Goal: Task Accomplishment & Management: Manage account settings

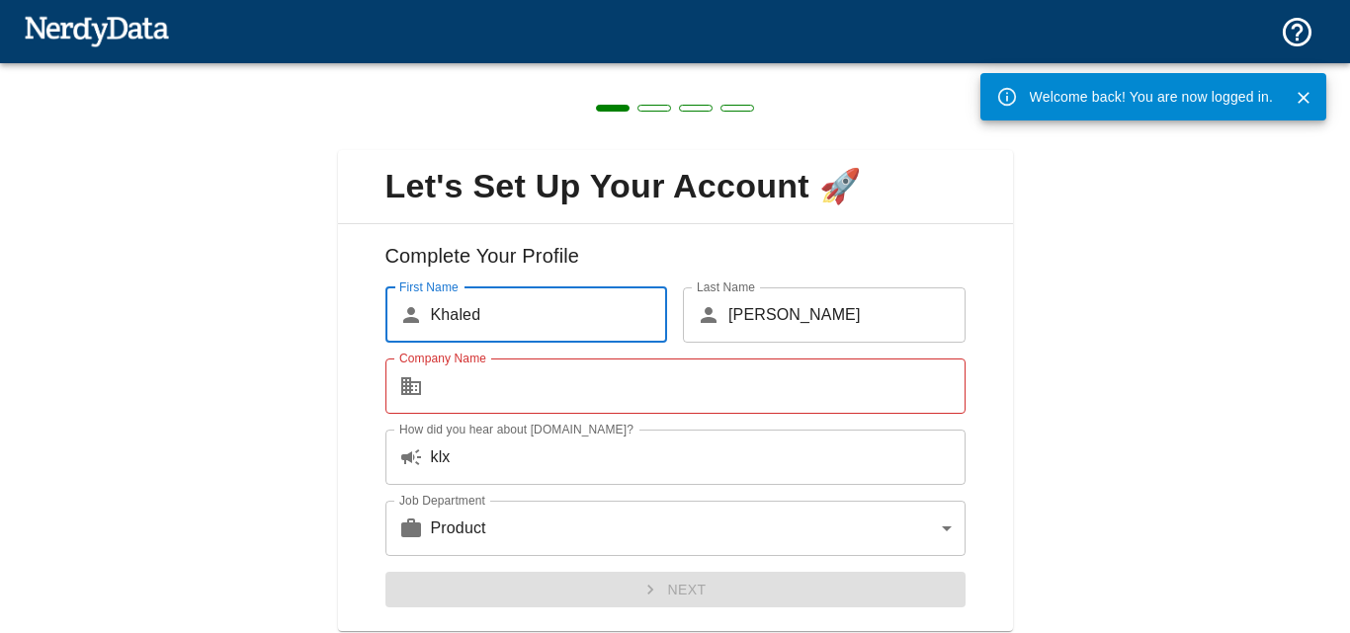
click at [597, 400] on input "Company Name" at bounding box center [698, 386] width 535 height 55
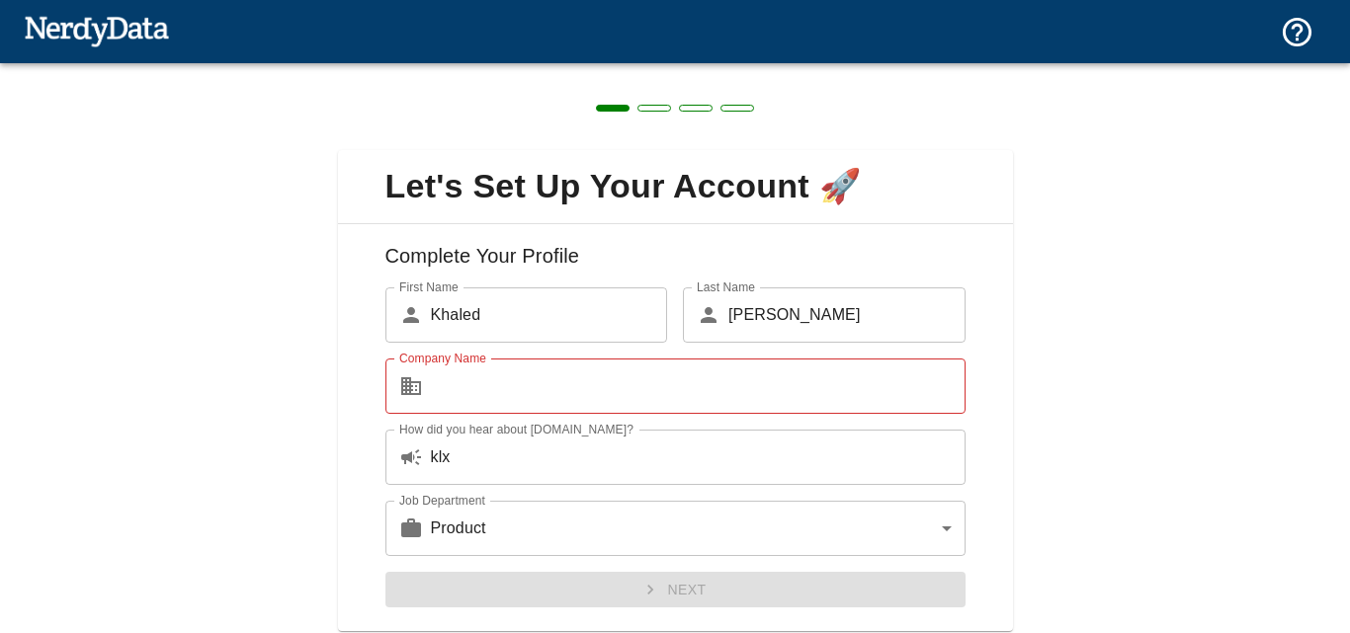
click at [109, 33] on img at bounding box center [96, 31] width 145 height 40
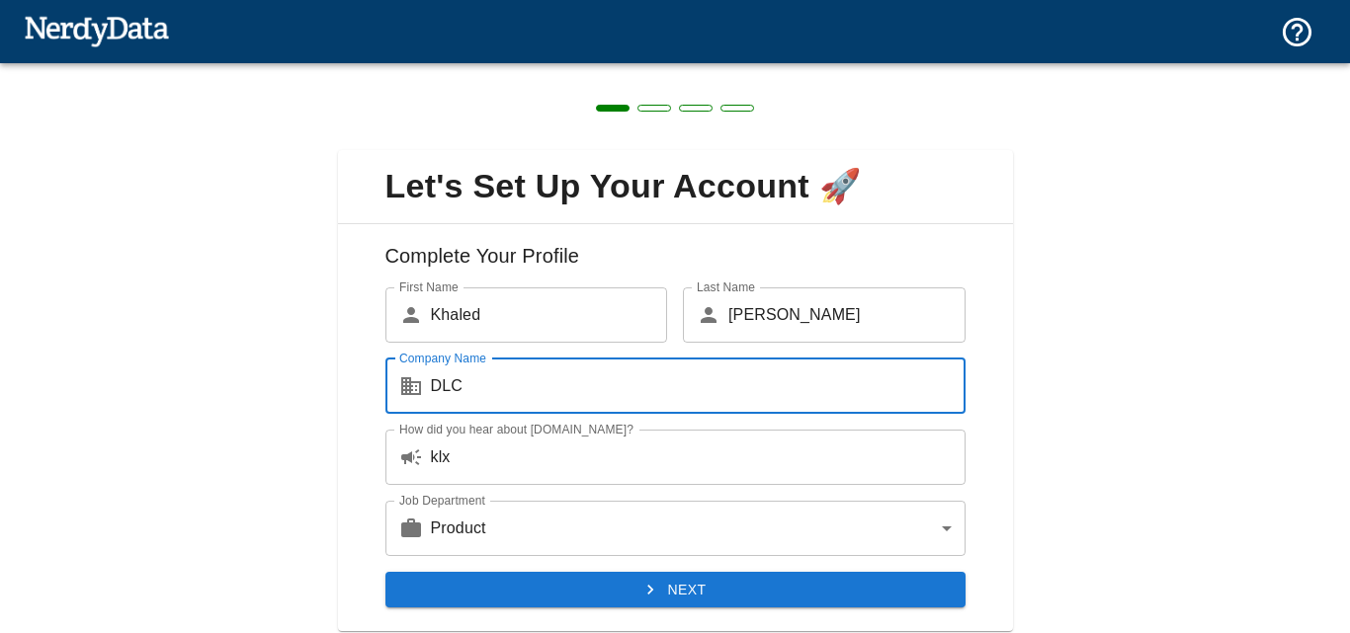
type input "DLC"
click at [654, 584] on button "Next" at bounding box center [675, 590] width 580 height 37
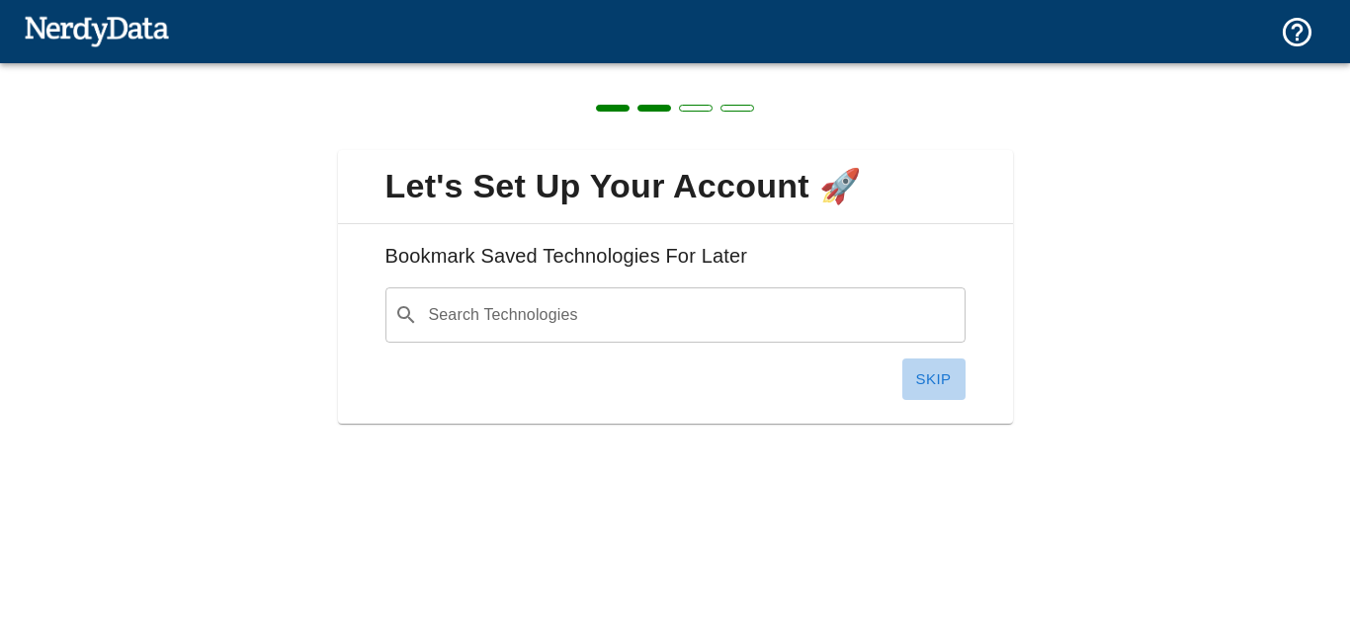
click at [942, 368] on button "Skip" at bounding box center [933, 380] width 63 height 42
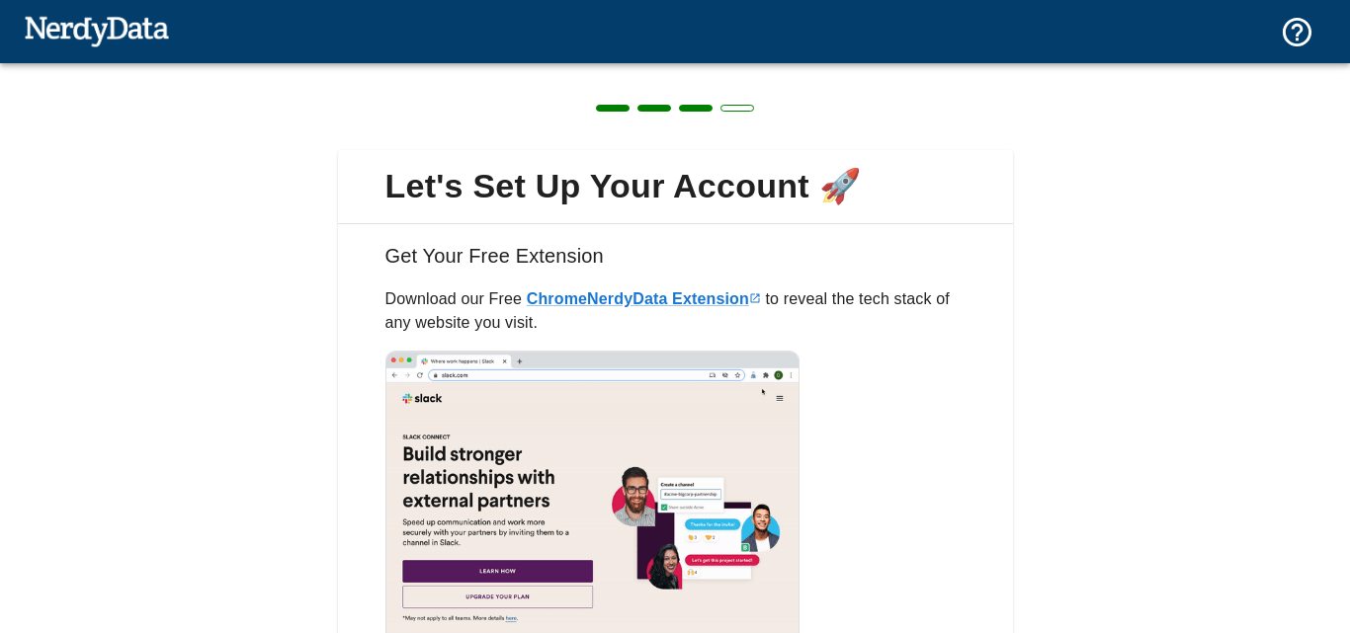
scroll to position [165, 0]
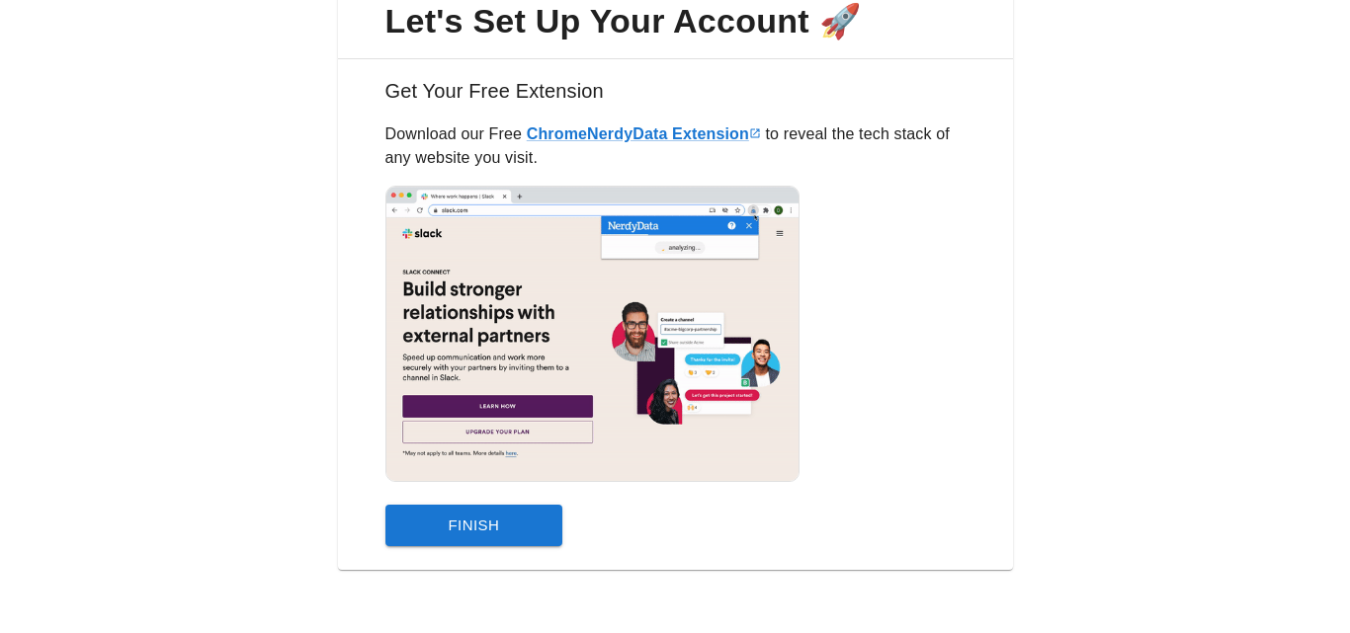
click at [509, 529] on button "Finish" at bounding box center [474, 526] width 178 height 42
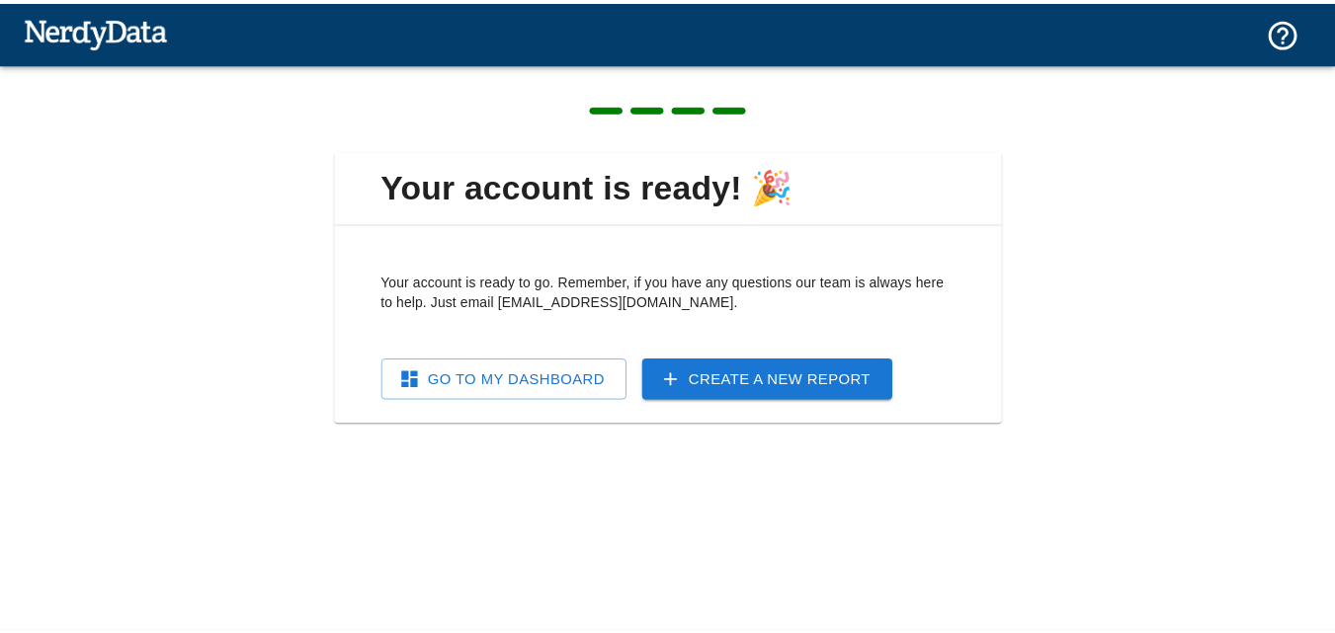
scroll to position [0, 0]
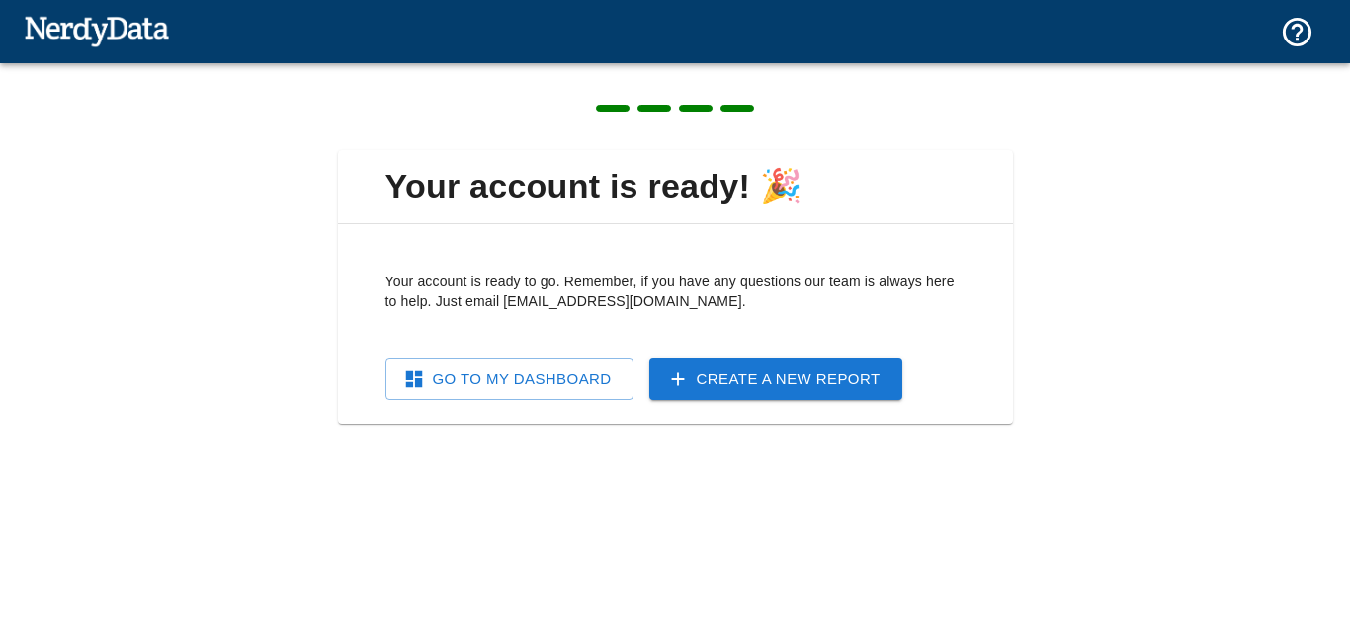
click at [587, 376] on link "Go To My Dashboard" at bounding box center [509, 380] width 248 height 42
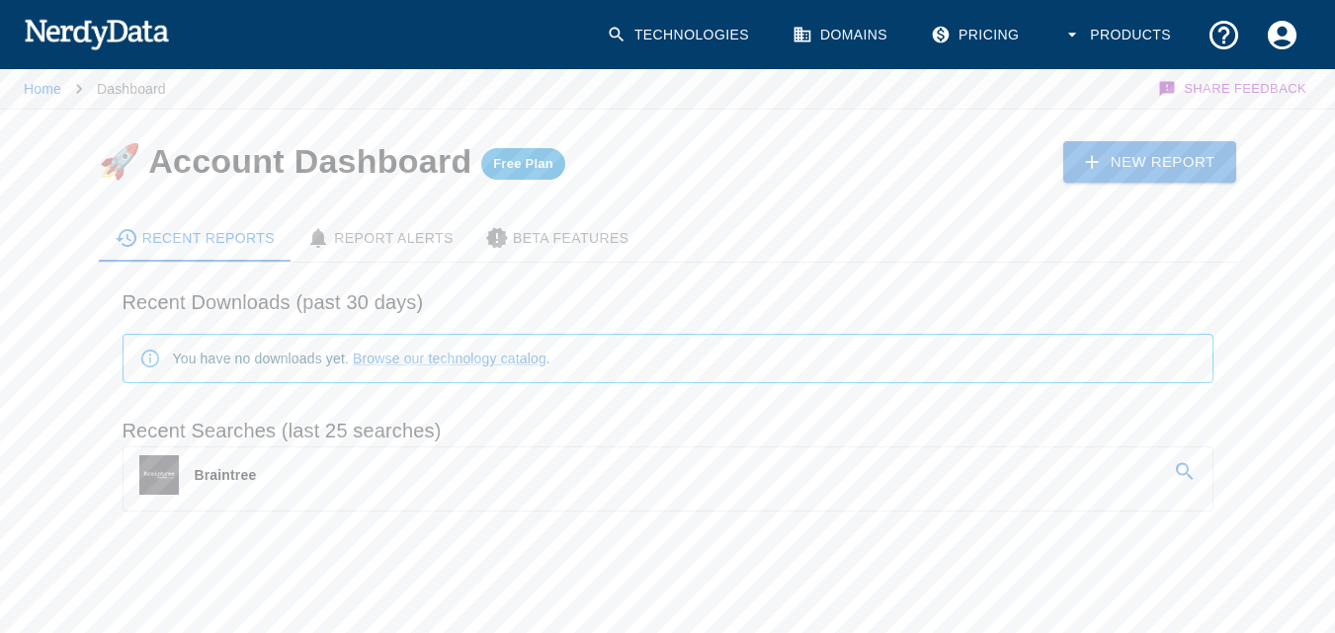
click at [278, 472] on link "Braintree" at bounding box center [668, 475] width 1089 height 55
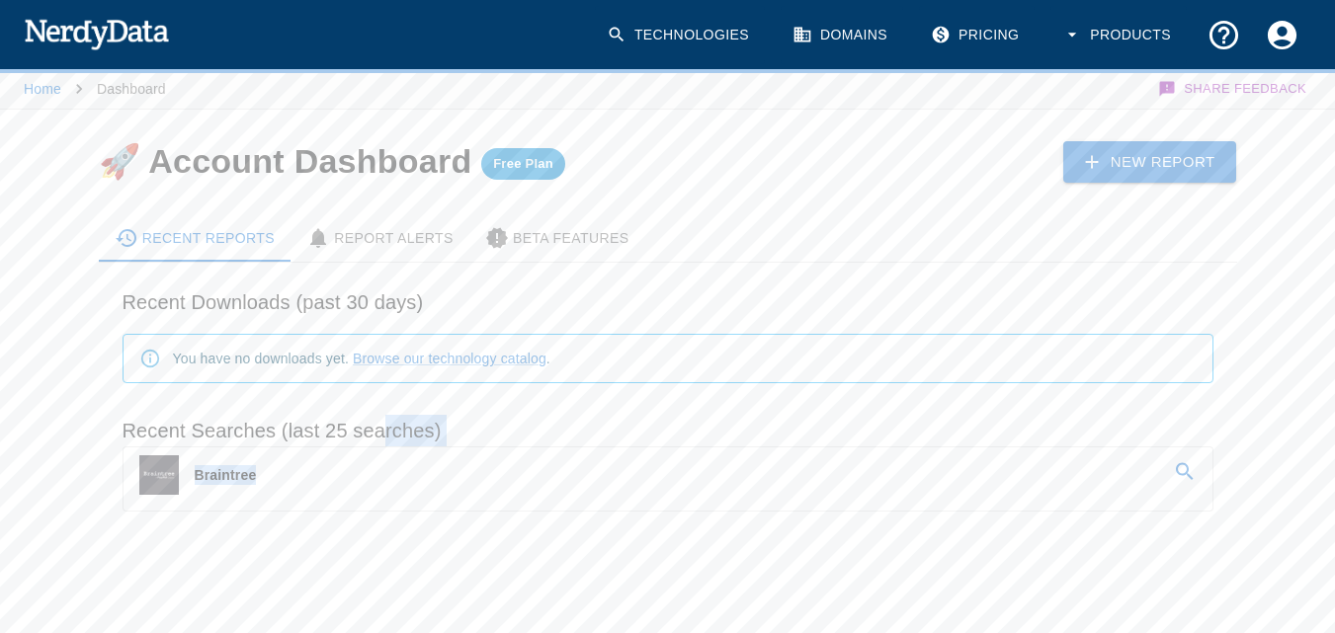
drag, startPoint x: 387, startPoint y: 439, endPoint x: 265, endPoint y: 477, distance: 128.5
click at [265, 477] on div "Recent Searches (last 25 searches) Braintree" at bounding box center [660, 455] width 1107 height 113
click at [258, 490] on link "Braintree" at bounding box center [668, 475] width 1089 height 55
click at [293, 578] on div "Home Dashboard Share Feedback 🚀 Account Dashboard Free Plan New Report Recent R…" at bounding box center [667, 356] width 1335 height 580
click at [1282, 47] on icon "Account Settings" at bounding box center [1282, 34] width 29 height 29
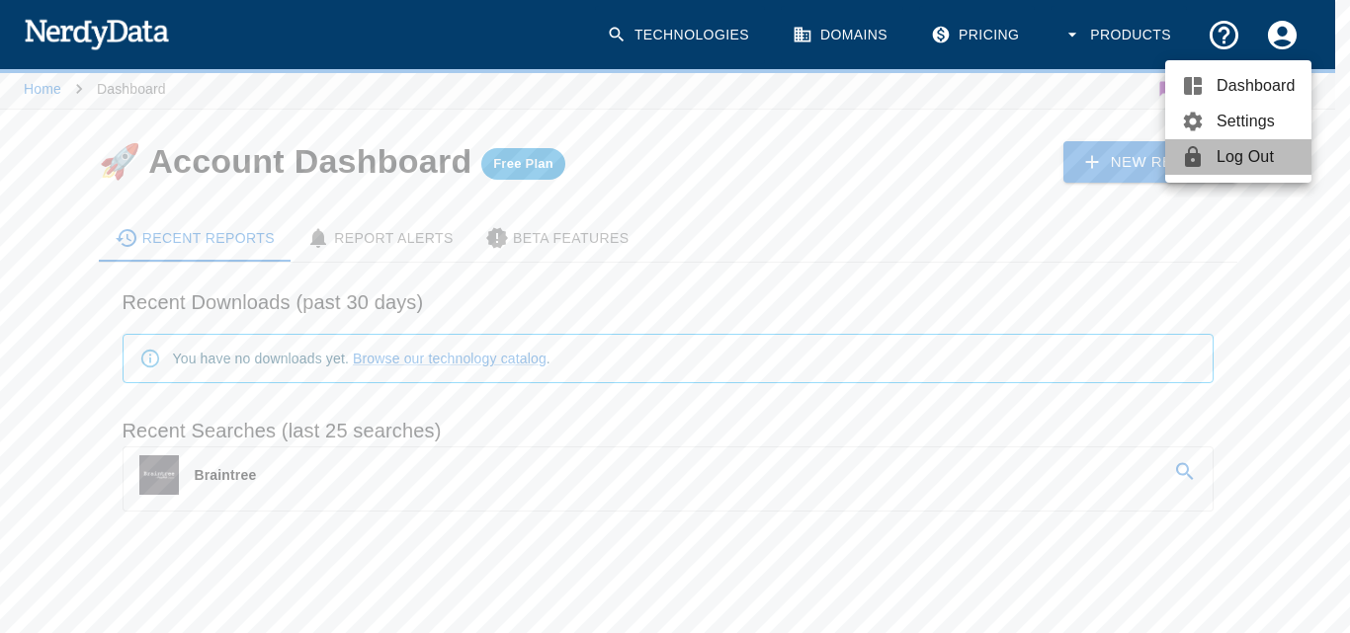
click at [1240, 144] on link "Log Out" at bounding box center [1238, 157] width 146 height 36
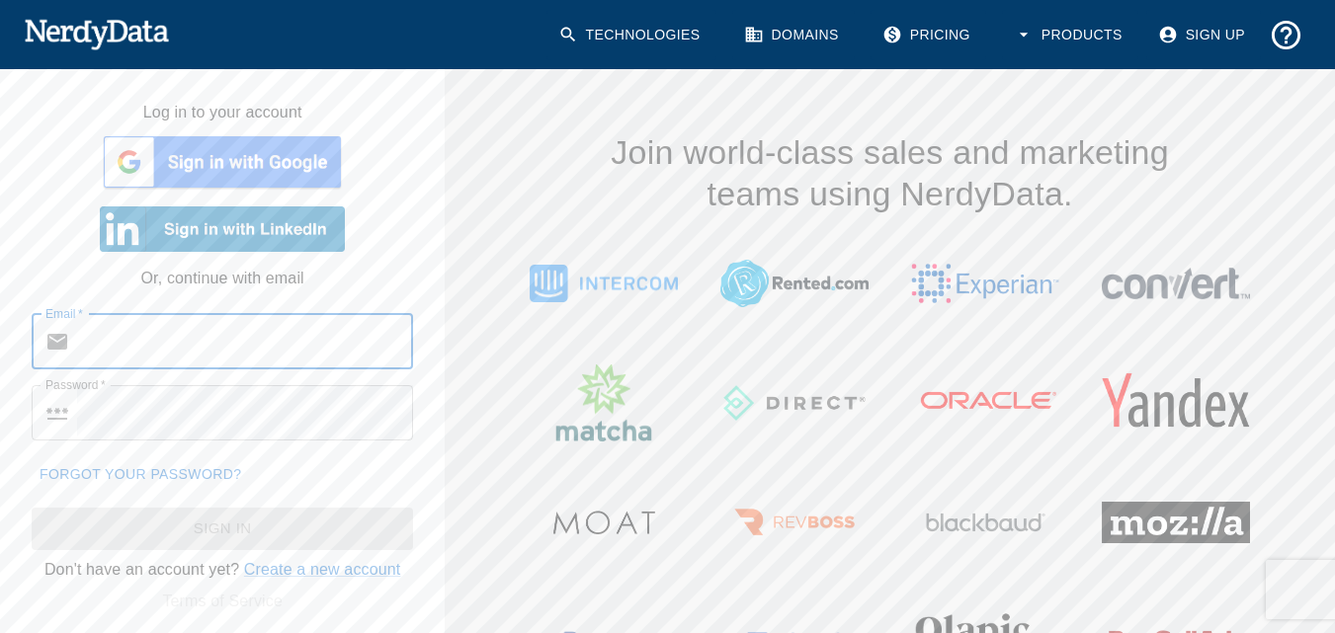
type input "[EMAIL_ADDRESS][DOMAIN_NAME]"
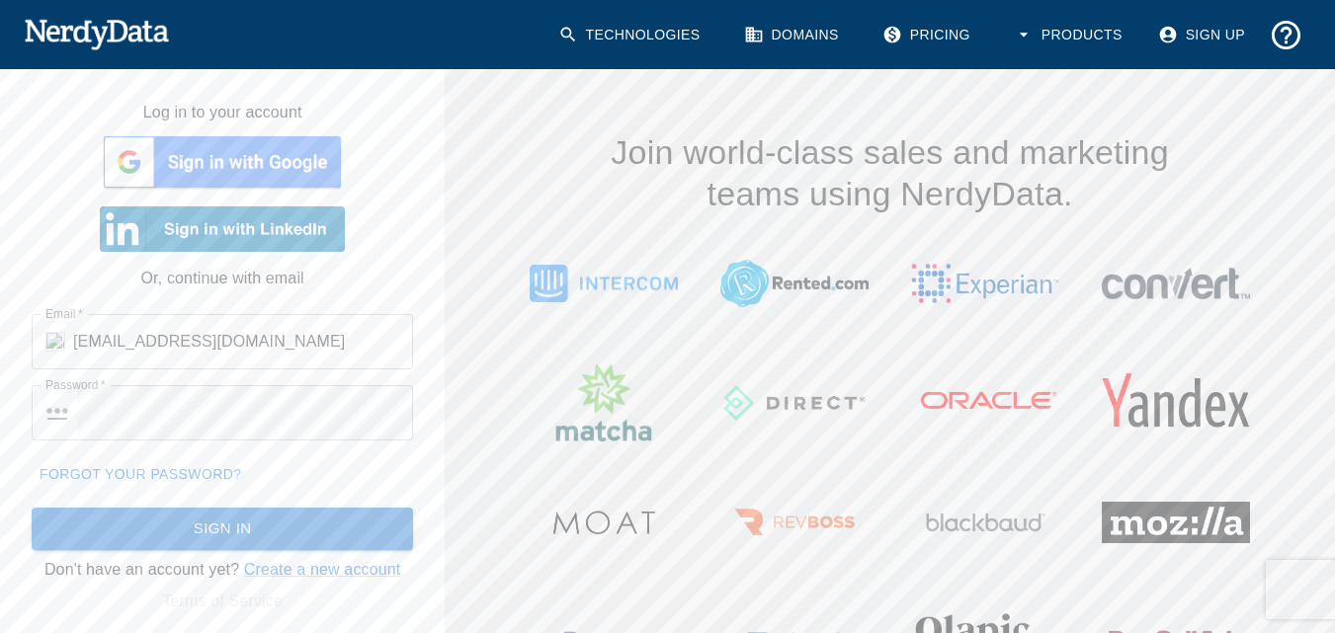
click at [122, 334] on input "[EMAIL_ADDRESS][DOMAIN_NAME]" at bounding box center [243, 341] width 340 height 55
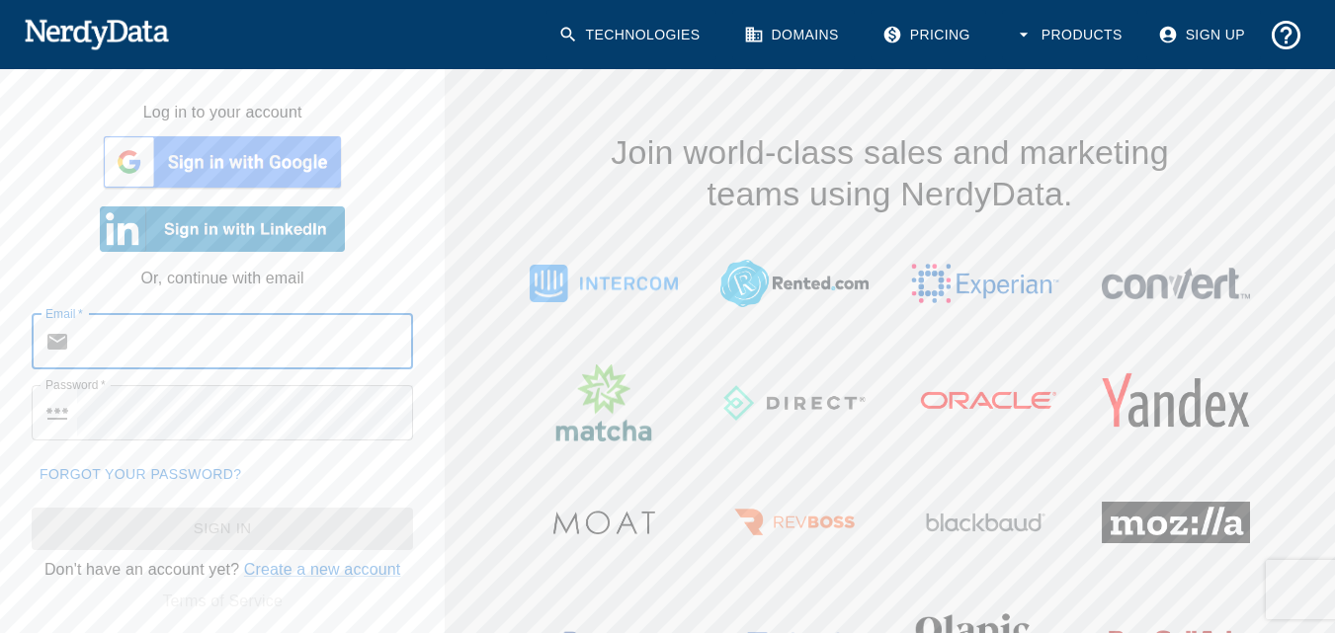
paste input "[EMAIL_ADDRESS][DOMAIN_NAME]:MqAJy55S2KFl"
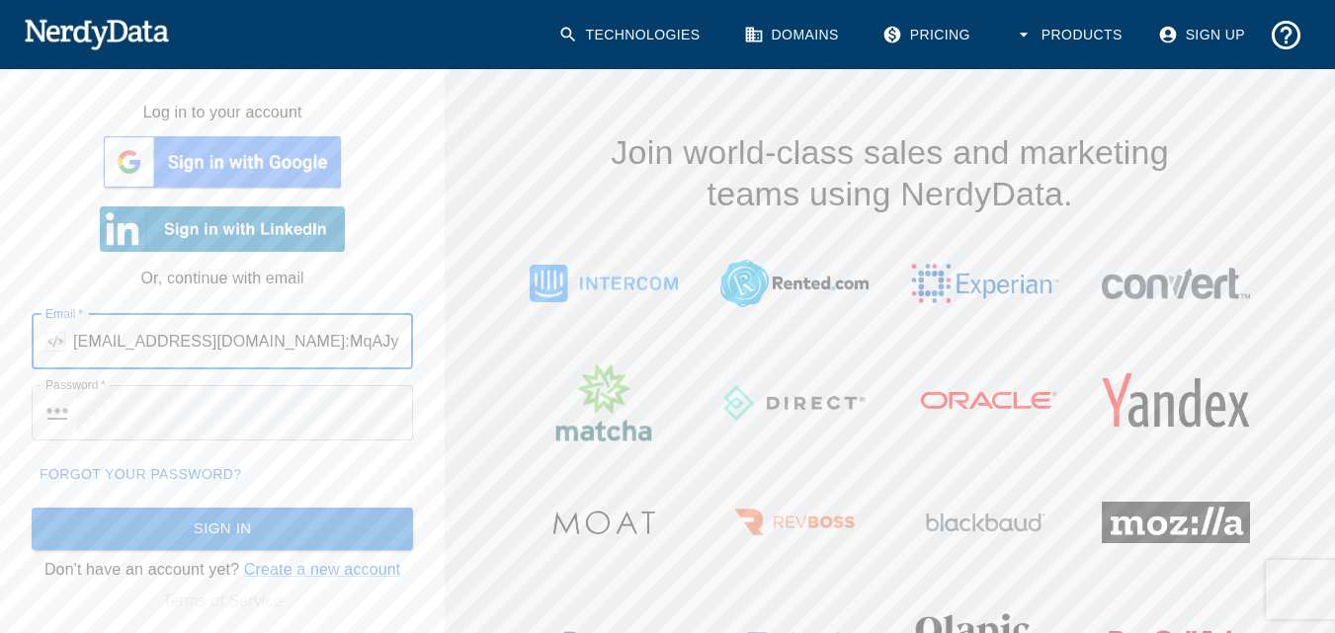
drag, startPoint x: 251, startPoint y: 341, endPoint x: 465, endPoint y: 343, distance: 214.5
click at [465, 343] on div "Log in to your account Or, continue with email Email   * ​ [EMAIL_ADDRESS][DOMA…" at bounding box center [667, 441] width 1335 height 744
type input "[EMAIL_ADDRESS][DOMAIN_NAME]"
click at [140, 522] on button "Sign In" at bounding box center [222, 529] width 381 height 42
